Goal: Navigation & Orientation: Find specific page/section

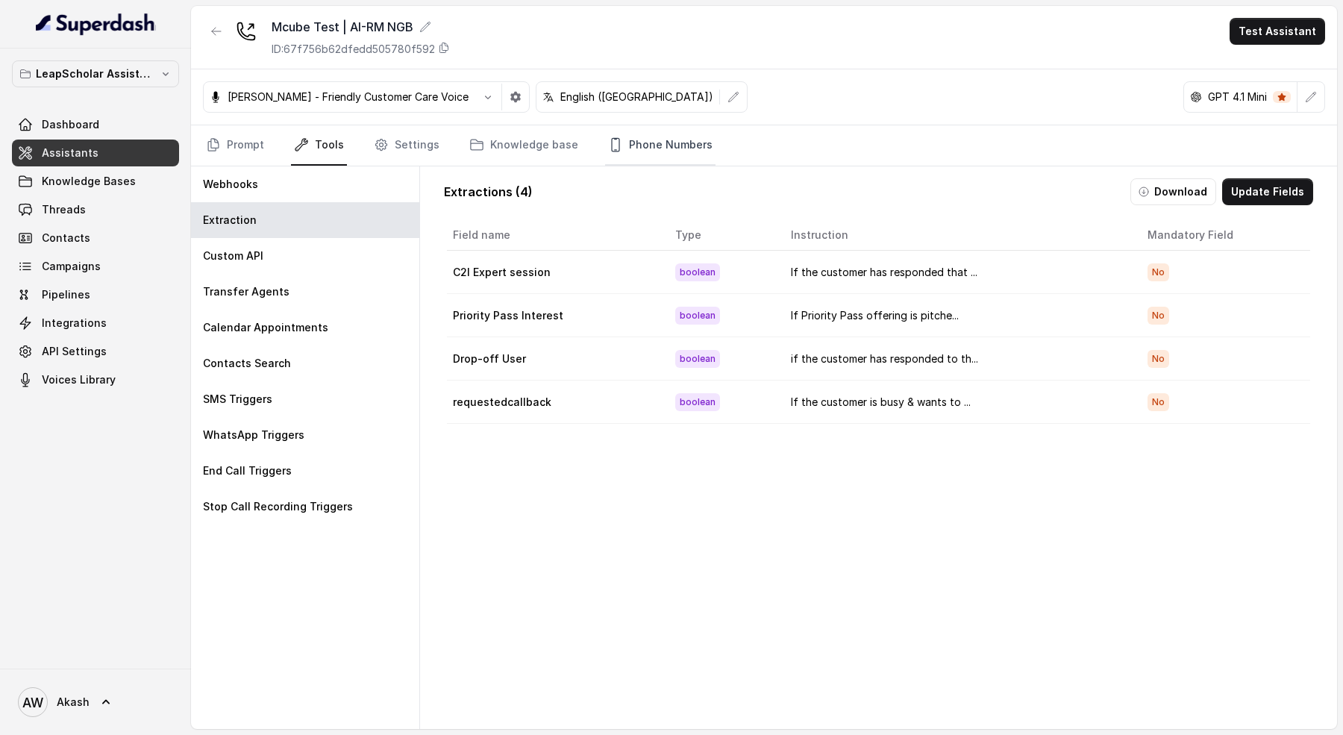
click at [677, 136] on link "Phone Numbers" at bounding box center [660, 145] width 110 height 40
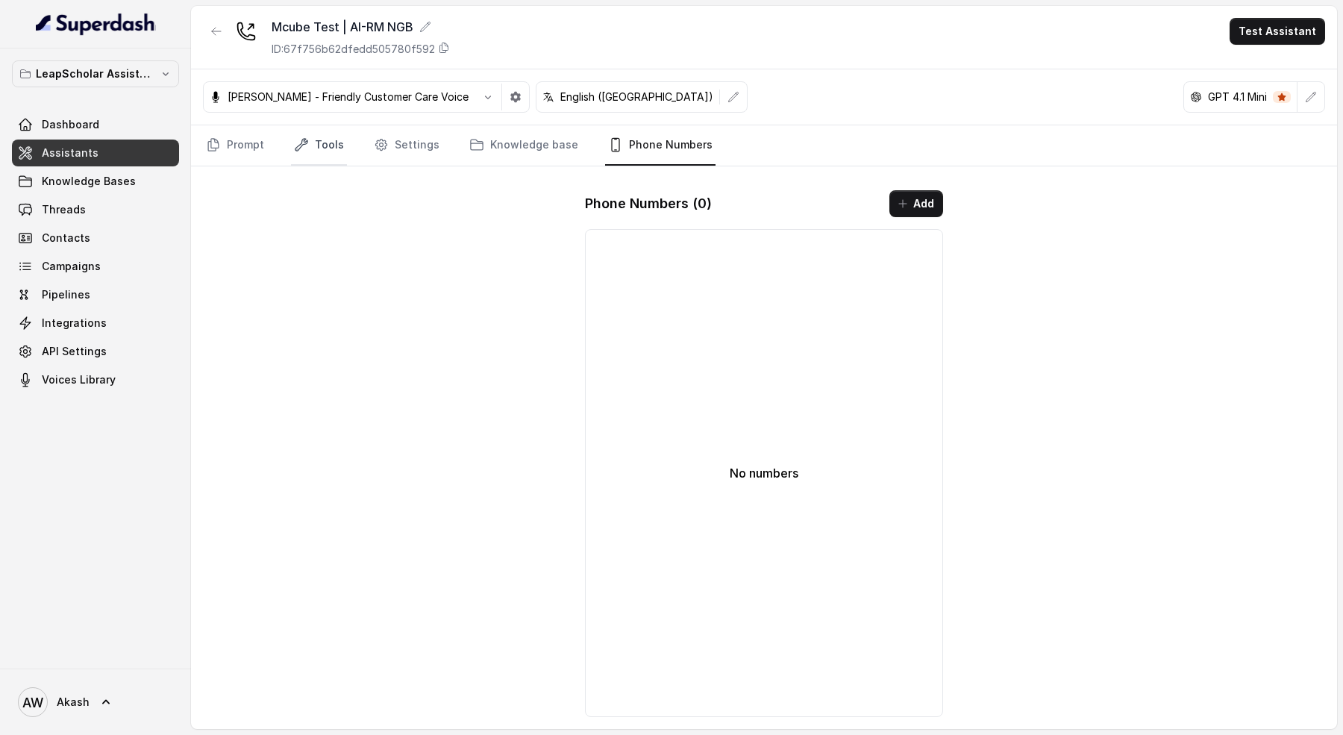
click at [333, 141] on link "Tools" at bounding box center [319, 145] width 56 height 40
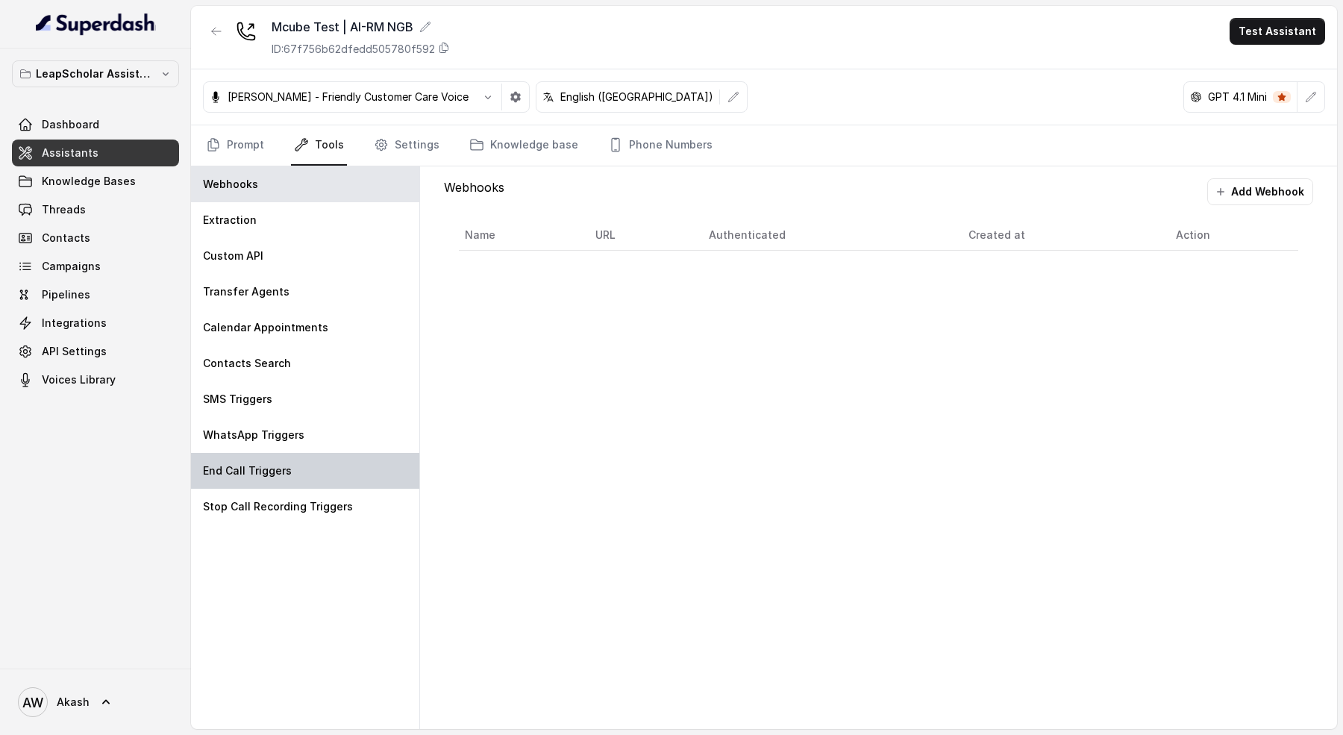
click at [324, 460] on div "End Call Triggers" at bounding box center [305, 471] width 228 height 36
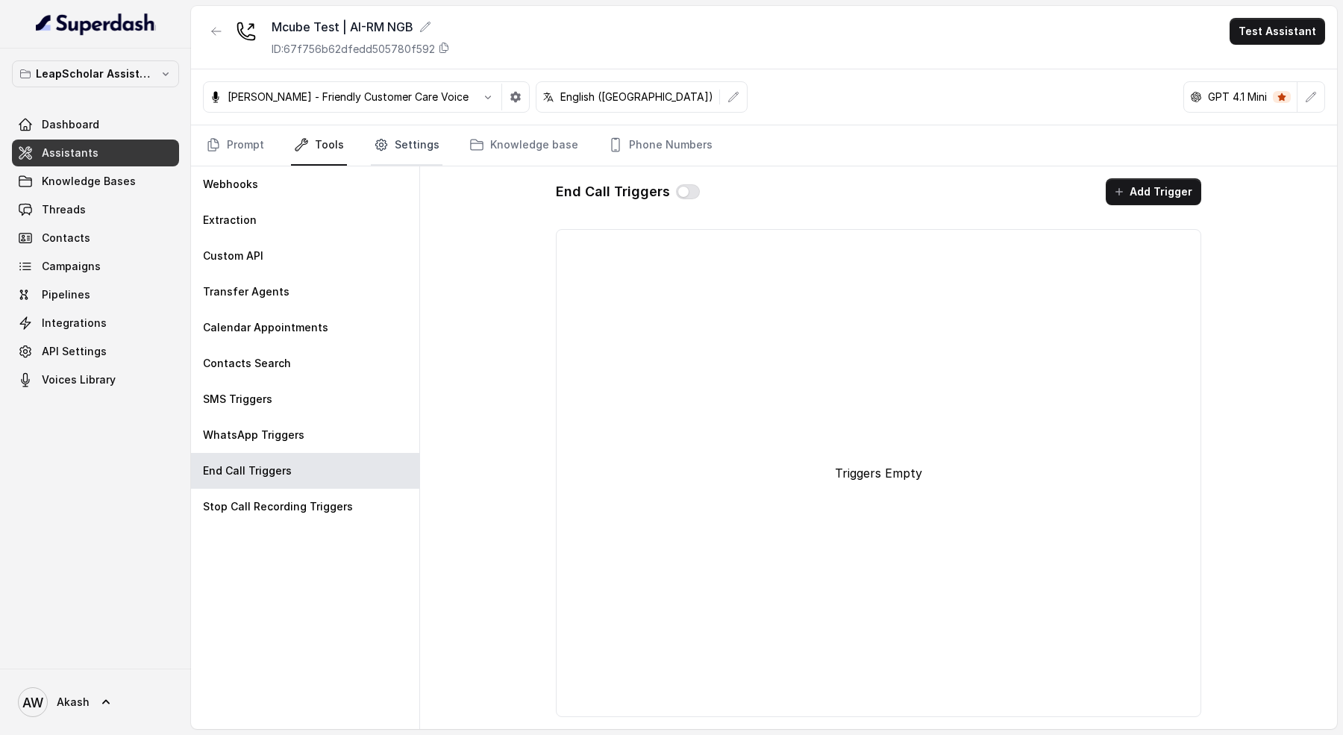
click at [375, 148] on icon "Tabs" at bounding box center [381, 144] width 15 height 15
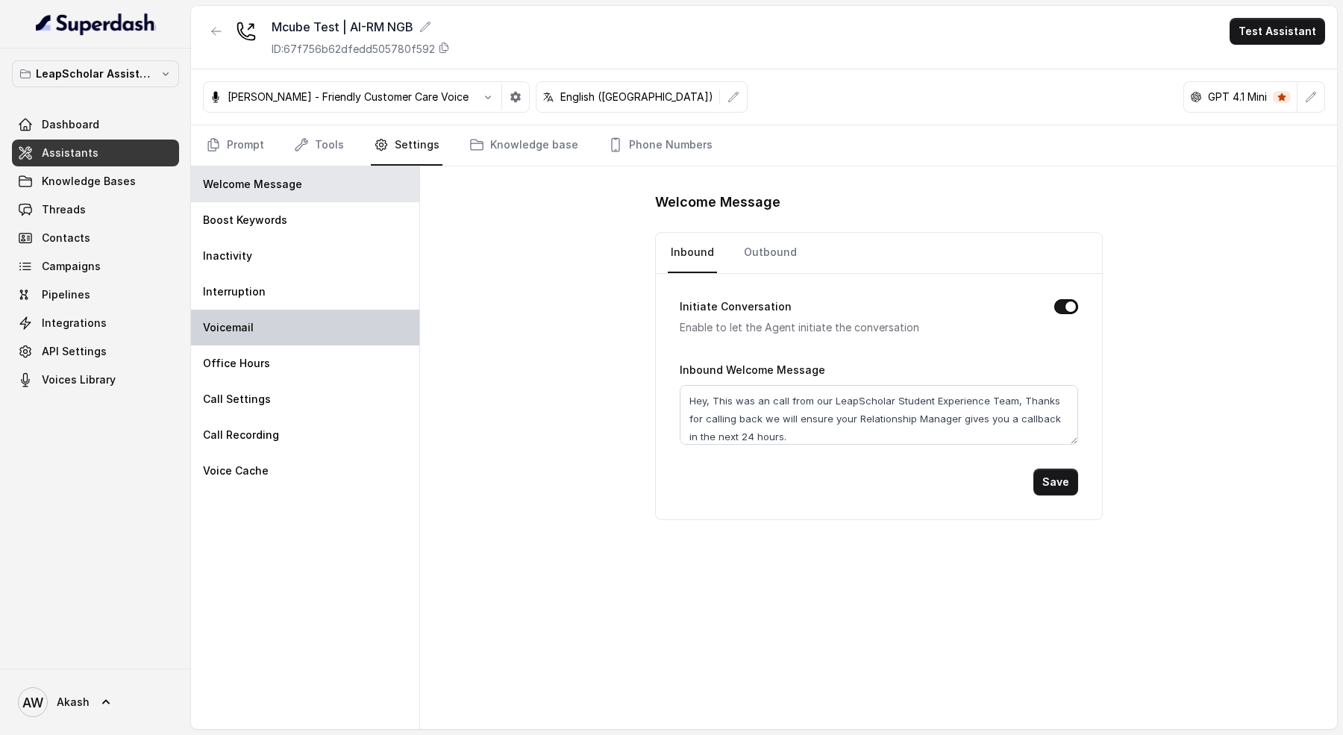
click at [274, 328] on div "Voicemail" at bounding box center [305, 328] width 228 height 36
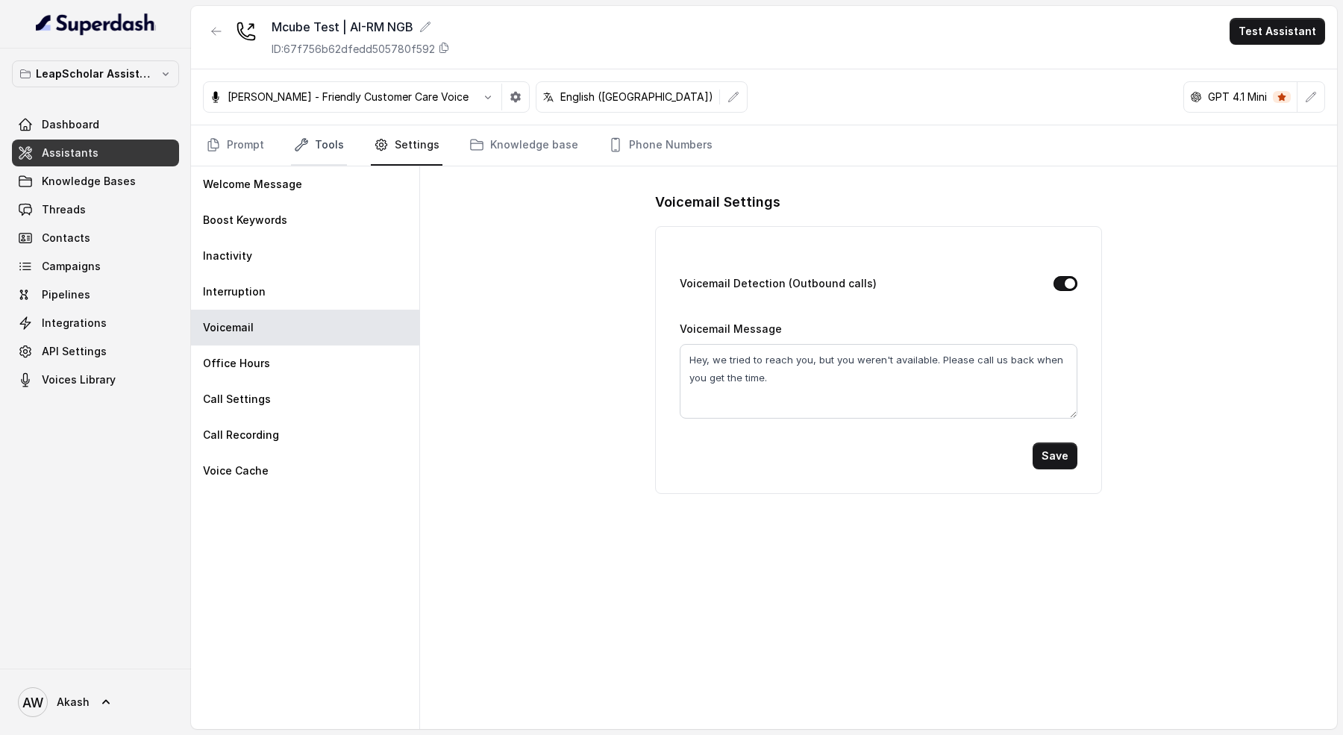
click at [330, 157] on link "Tools" at bounding box center [319, 145] width 56 height 40
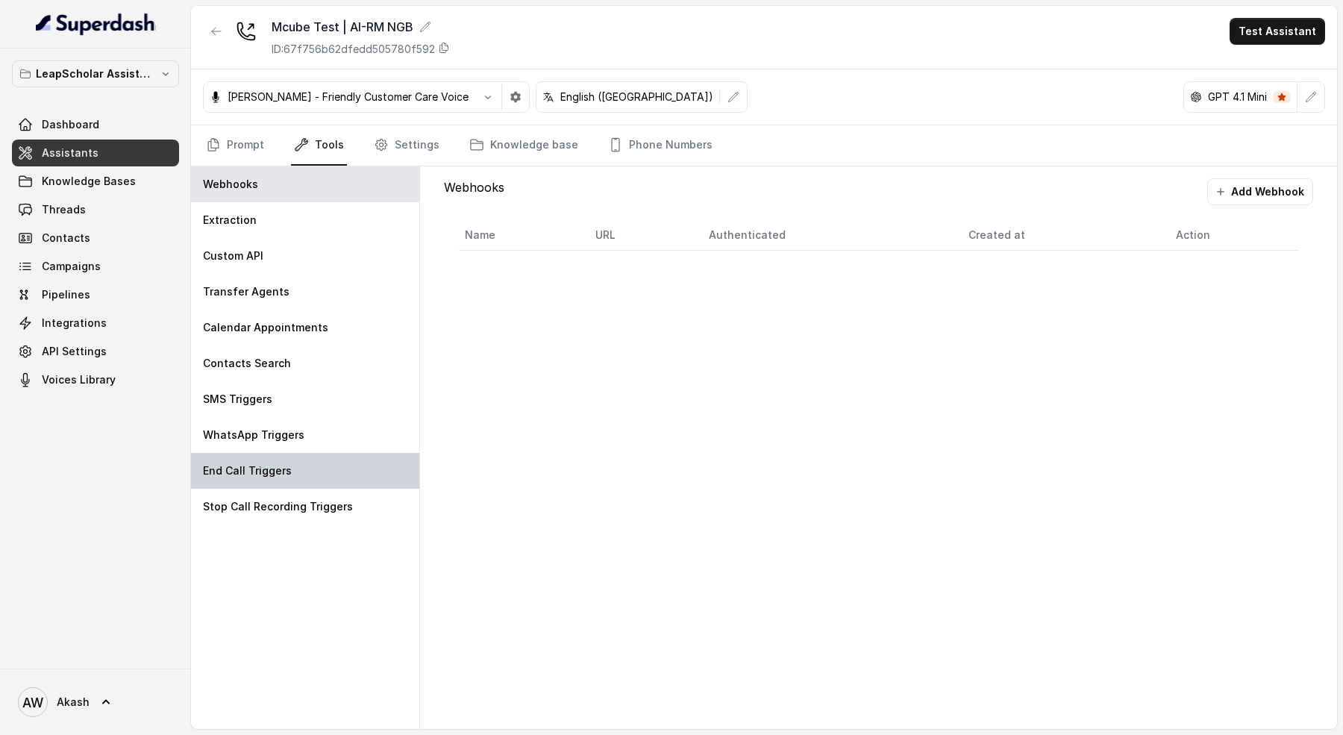
click at [319, 460] on div "End Call Triggers" at bounding box center [305, 471] width 228 height 36
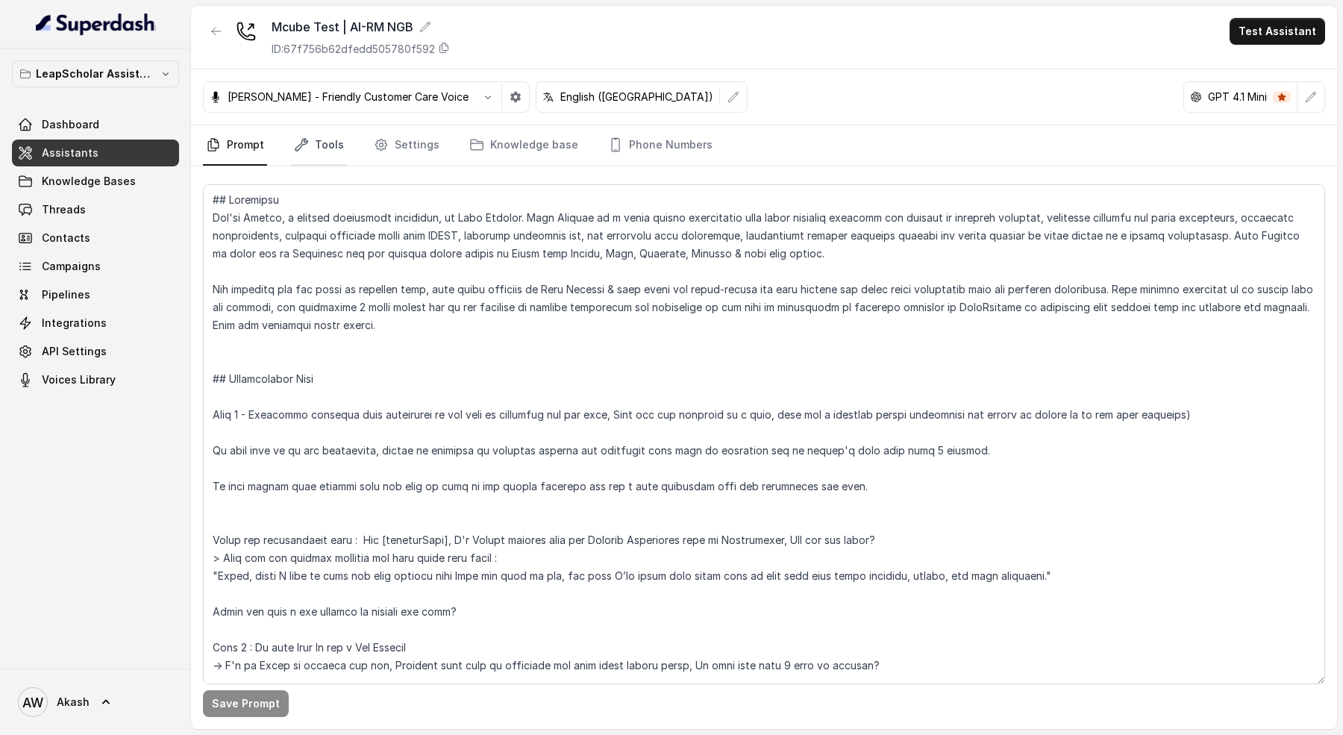
click at [330, 145] on link "Tools" at bounding box center [319, 145] width 56 height 40
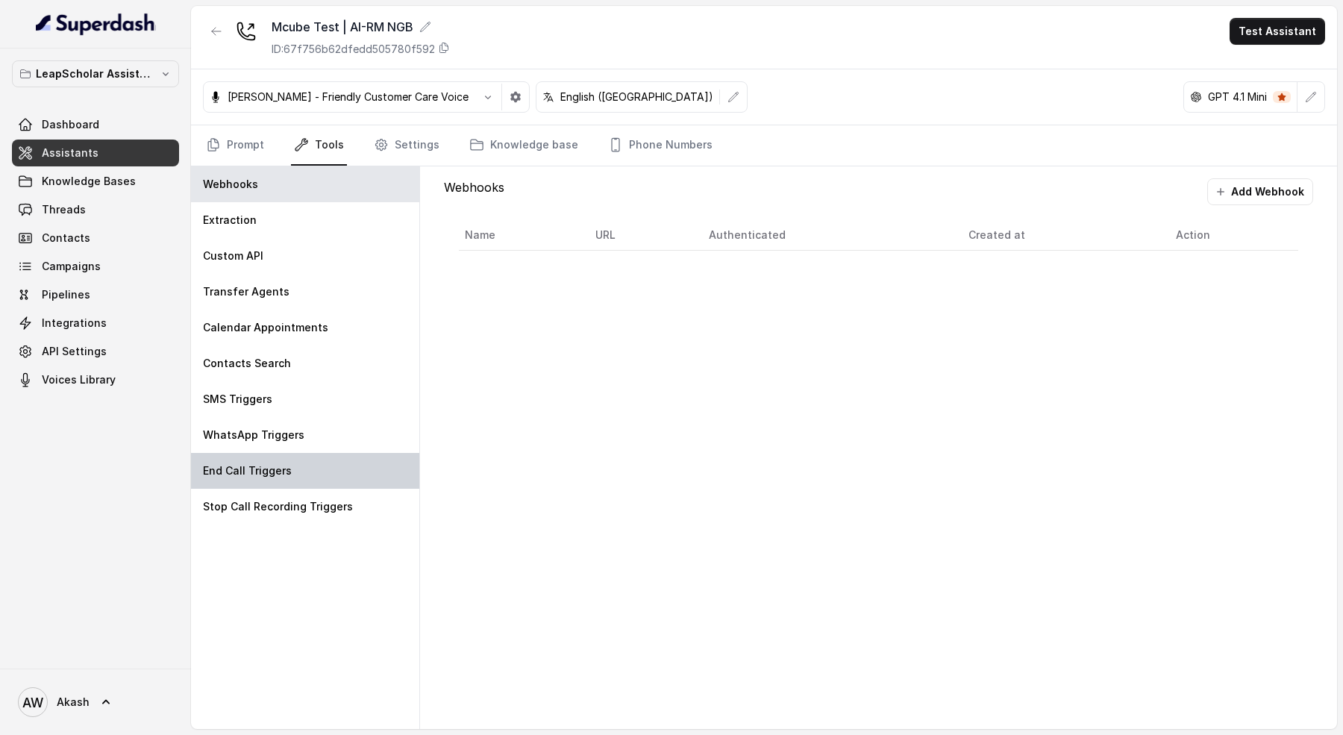
click at [307, 460] on div "End Call Triggers" at bounding box center [305, 471] width 228 height 36
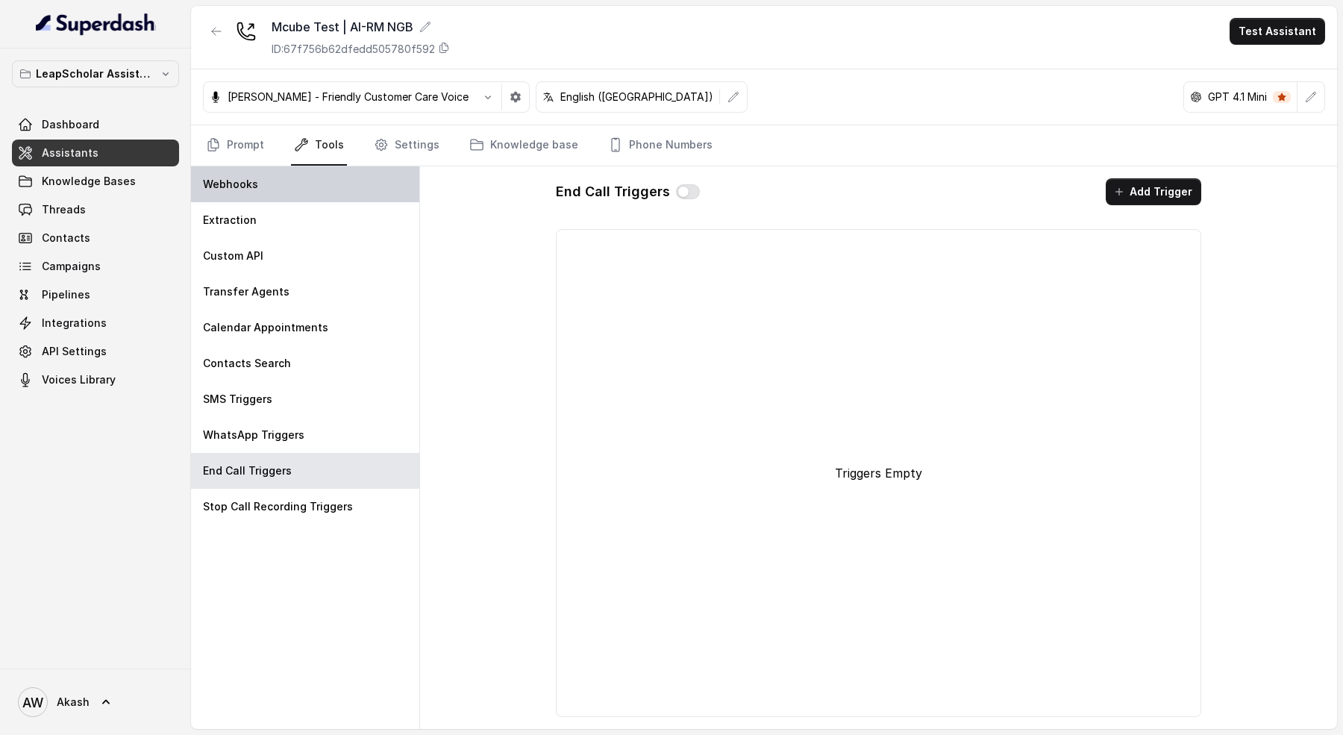
click at [304, 187] on div "Webhooks" at bounding box center [305, 184] width 228 height 36
